Goal: Task Accomplishment & Management: Use online tool/utility

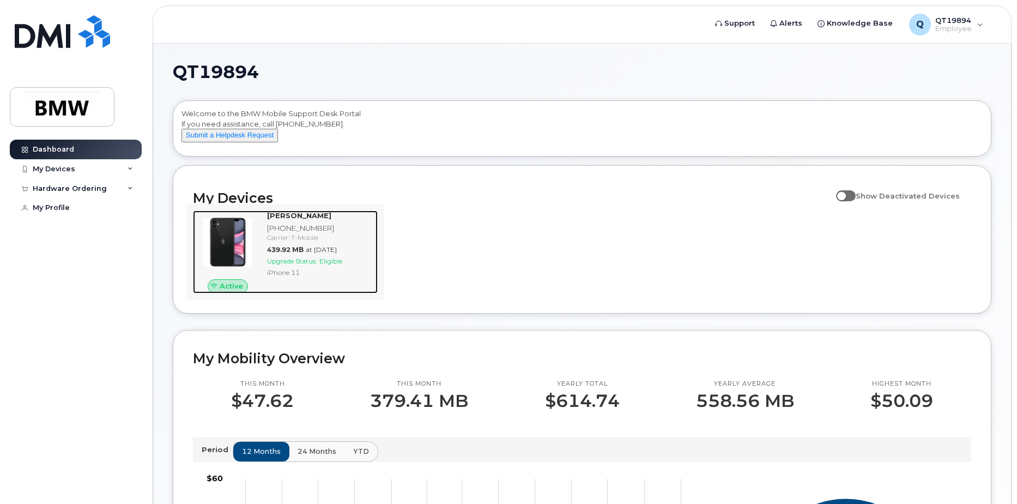
click at [332, 288] on div "Jamie Porter 864-905-9929 Carrier: T-Mobile 439.92 MB at Sep 01, 2025 Upgrade S…" at bounding box center [320, 251] width 115 height 83
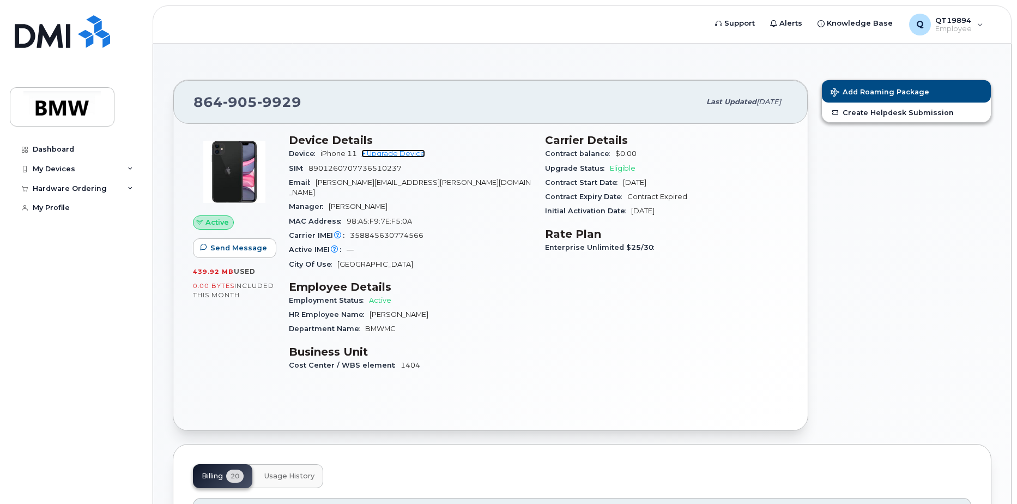
click at [412, 151] on link "+ Upgrade Device" at bounding box center [393, 153] width 64 height 8
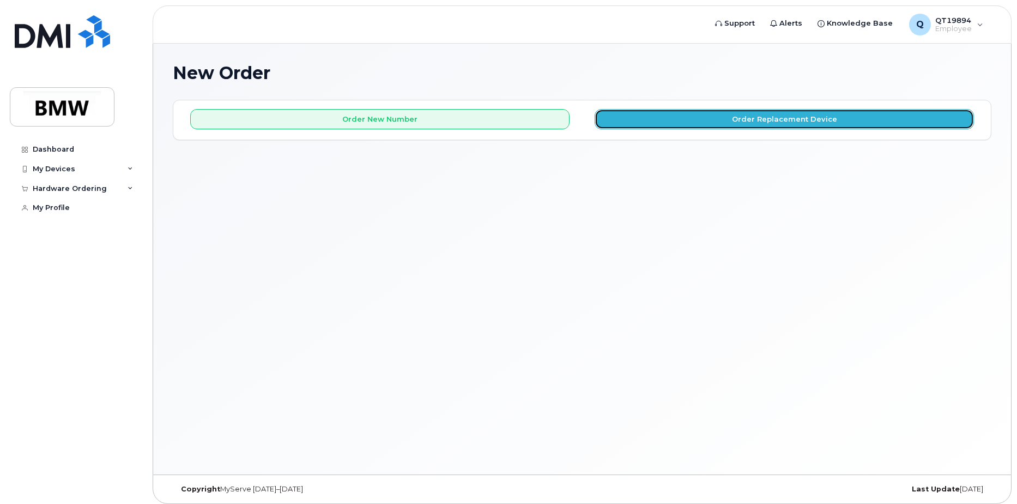
click at [667, 120] on button "Order Replacement Device" at bounding box center [784, 119] width 379 height 20
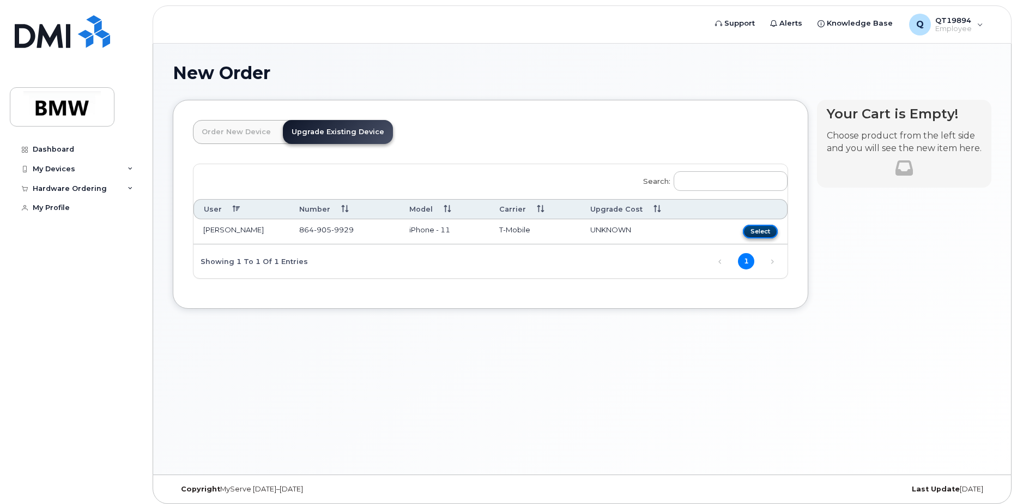
click at [765, 231] on button "Select" at bounding box center [760, 232] width 35 height 14
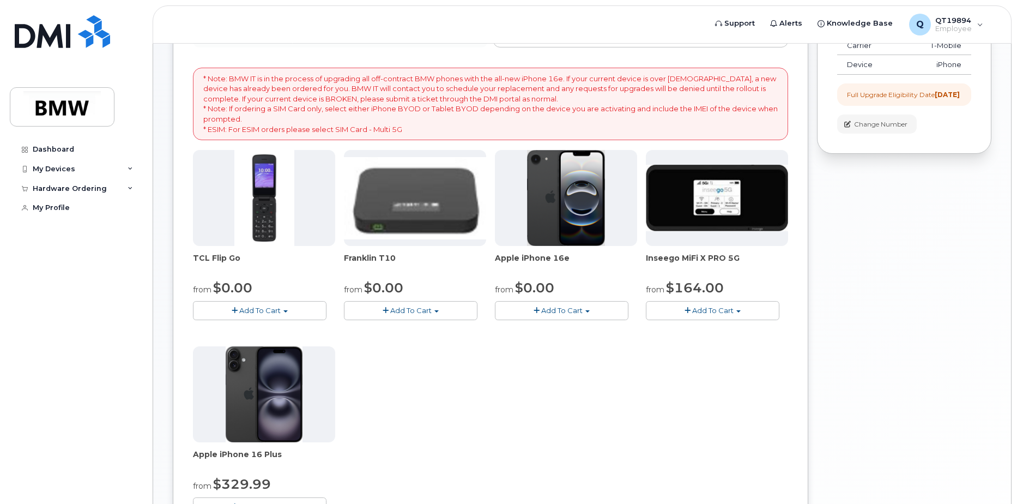
scroll to position [163, 0]
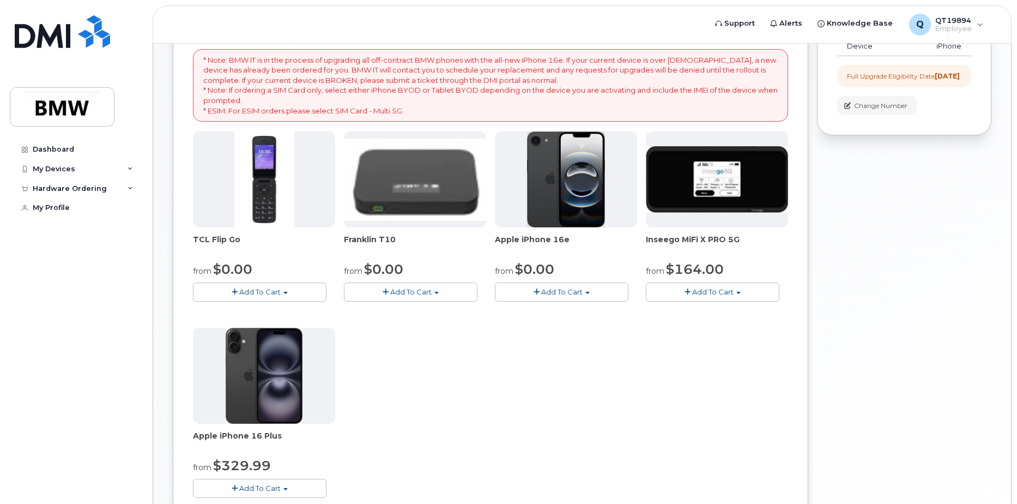
click at [576, 181] on img at bounding box center [566, 179] width 78 height 96
click at [564, 186] on img at bounding box center [566, 179] width 78 height 96
drag, startPoint x: 496, startPoint y: 238, endPoint x: 568, endPoint y: 238, distance: 72.5
click at [568, 238] on span "Apple iPhone 16e" at bounding box center [566, 245] width 142 height 22
drag, startPoint x: 568, startPoint y: 238, endPoint x: 558, endPoint y: 238, distance: 10.4
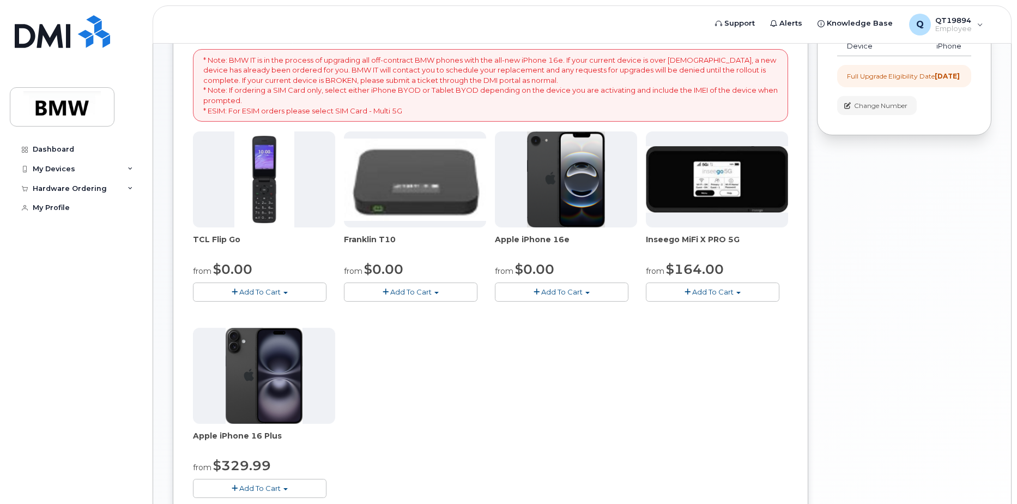
copy span "Apple iPhone 16e"
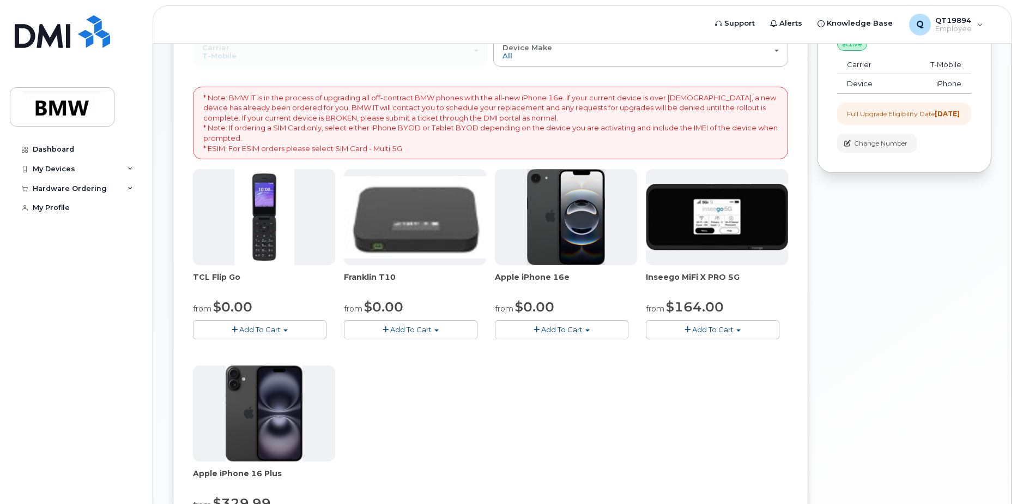
scroll to position [0, 0]
